Goal: Find specific page/section: Find specific page/section

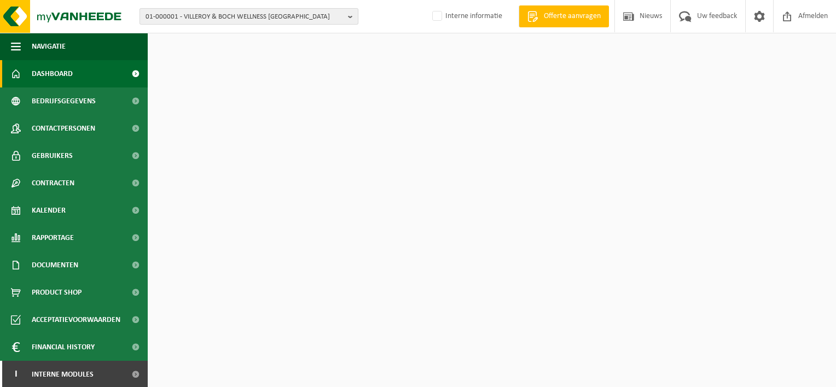
click at [212, 19] on span "01-000001 - VILLEROY & BOCH WELLNESS NV" at bounding box center [245, 17] width 198 height 16
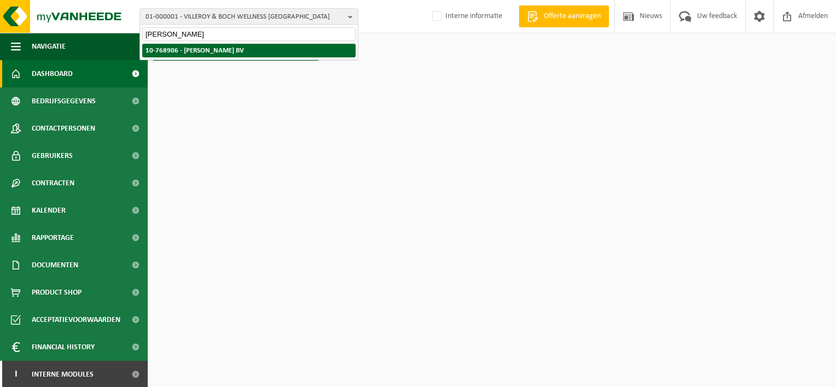
type input "andy dewever"
click at [212, 44] on li "10-768906 - [PERSON_NAME] BV" at bounding box center [248, 51] width 213 height 14
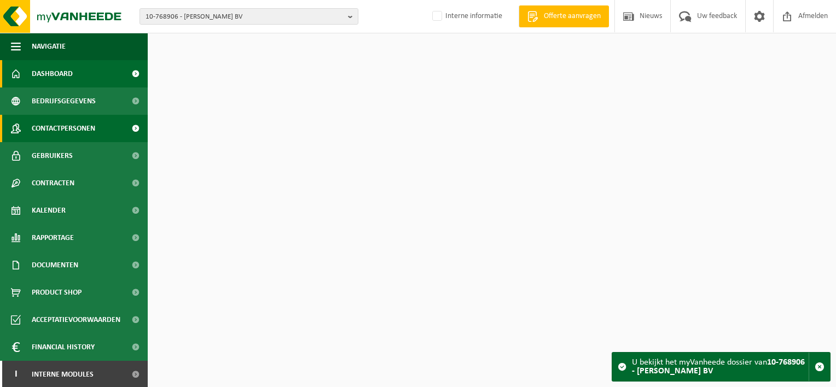
click at [65, 125] on span "Contactpersonen" at bounding box center [63, 128] width 63 height 27
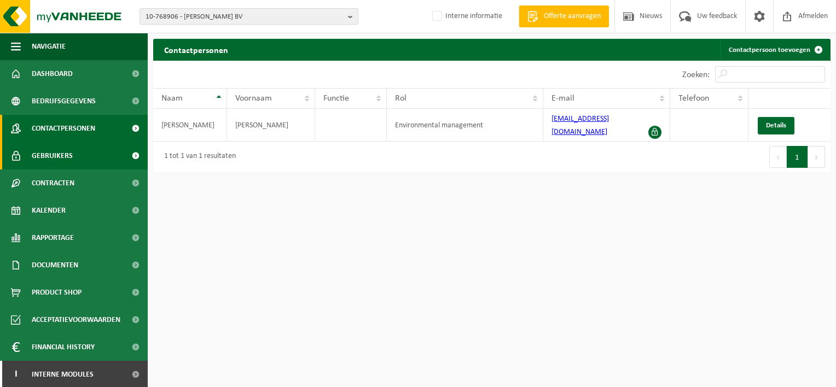
click at [81, 155] on link "Gebruikers" at bounding box center [74, 155] width 148 height 27
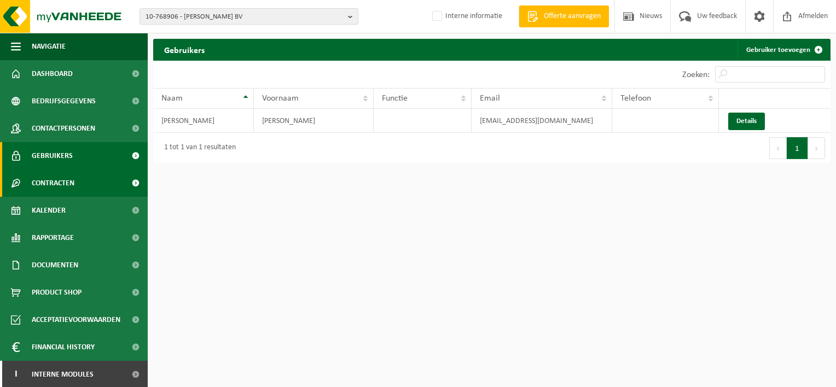
click at [79, 180] on link "Contracten" at bounding box center [74, 183] width 148 height 27
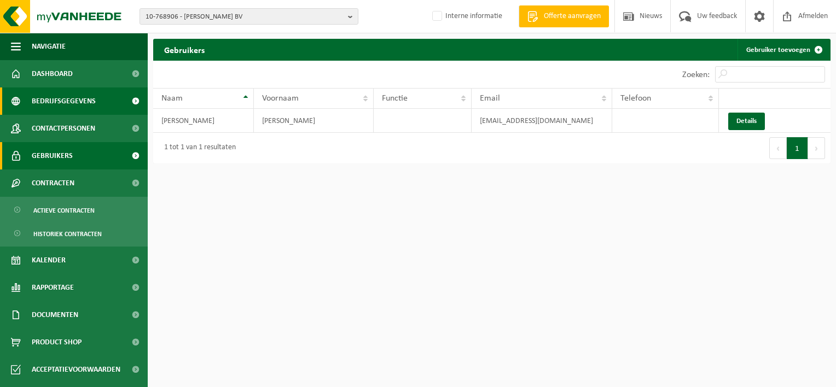
click at [79, 102] on span "Bedrijfsgegevens" at bounding box center [64, 101] width 64 height 27
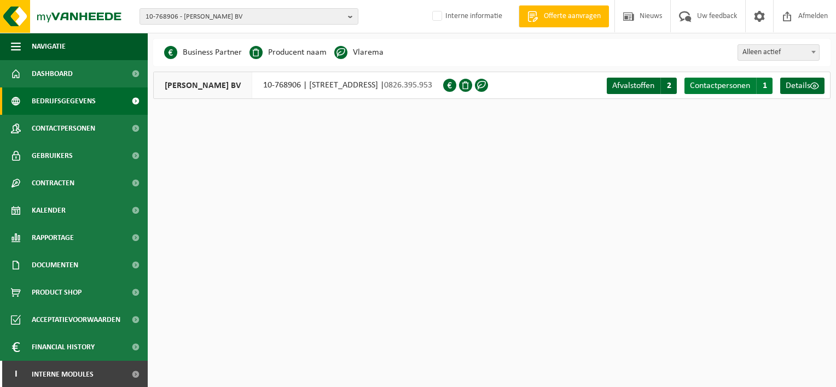
click at [737, 85] on span "Contactpersonen" at bounding box center [720, 86] width 60 height 9
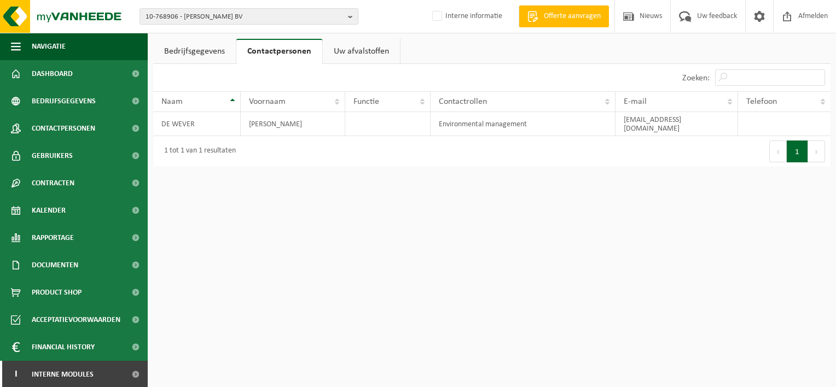
click at [186, 51] on link "Bedrijfsgegevens" at bounding box center [194, 51] width 83 height 25
